Goal: Check status: Check status

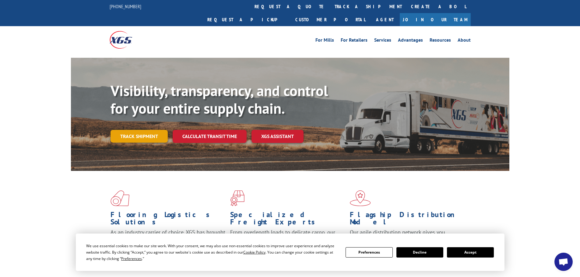
click at [141, 130] on link "Track shipment" at bounding box center [138, 136] width 57 height 13
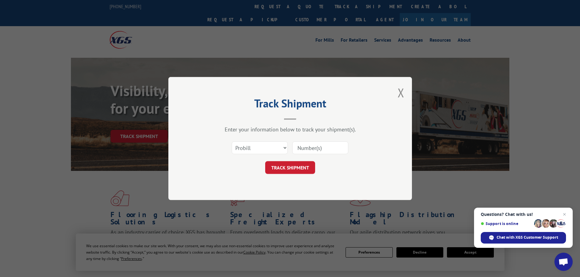
paste input "17479905"
type input "17479905"
click at [282, 170] on button "TRACK SHIPMENT" at bounding box center [290, 167] width 50 height 13
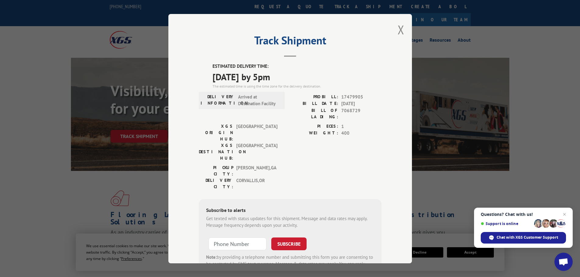
click at [72, 166] on div "Track Shipment ESTIMATED DELIVERY TIME: [DATE] by 5pm The estimated time is usi…" at bounding box center [290, 138] width 580 height 277
click at [398, 29] on button "Close modal" at bounding box center [400, 30] width 7 height 16
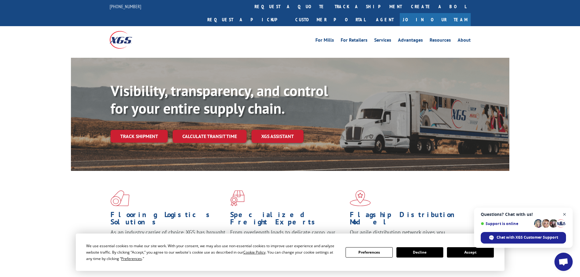
click at [565, 213] on span "Close chat" at bounding box center [565, 215] width 8 height 8
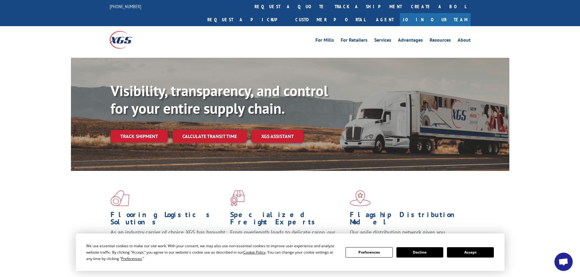
click at [416, 252] on button "Decline" at bounding box center [419, 252] width 47 height 10
